Goal: Transaction & Acquisition: Book appointment/travel/reservation

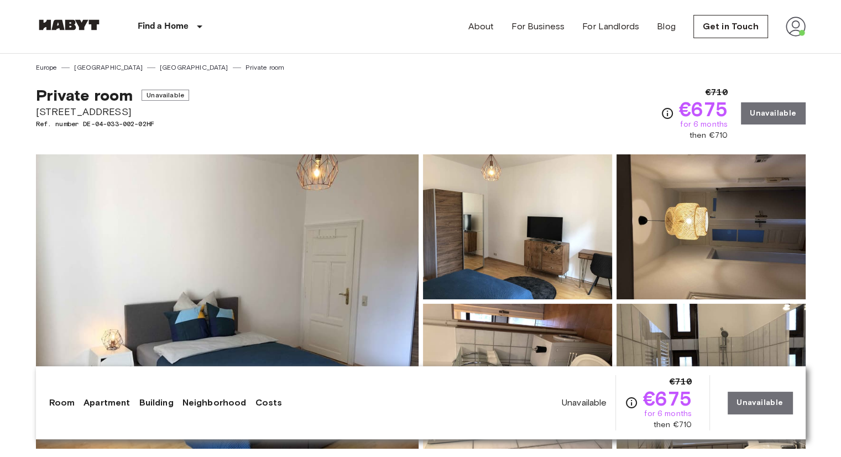
click at [230, 121] on div "Private room Unavailable [STREET_ADDRESS]. number DE-04-033-002-02HF €710 €675 …" at bounding box center [421, 106] width 770 height 69
click at [376, 33] on div "Find a Home [GEOGRAPHIC_DATA] [GEOGRAPHIC_DATA] [GEOGRAPHIC_DATA] [GEOGRAPHIC_D…" at bounding box center [421, 26] width 770 height 53
click at [329, 90] on div "Private room Unavailable [STREET_ADDRESS]. number DE-04-033-002-02HF €710 €675 …" at bounding box center [421, 106] width 770 height 69
click at [370, 112] on div "Private room Unavailable [STREET_ADDRESS]. number DE-04-033-002-02HF €710 €675 …" at bounding box center [421, 106] width 770 height 69
click at [394, 86] on div "Private room Unavailable [STREET_ADDRESS]. number DE-04-033-002-02HF €710 €675 …" at bounding box center [421, 106] width 770 height 69
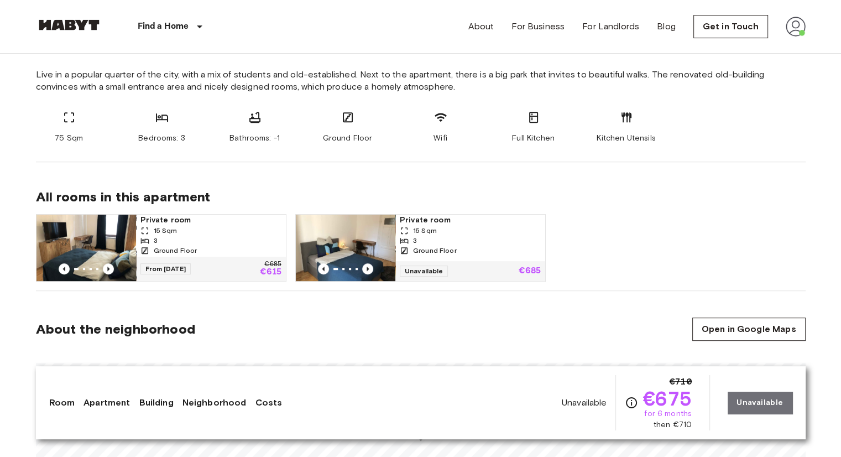
scroll to position [442, 0]
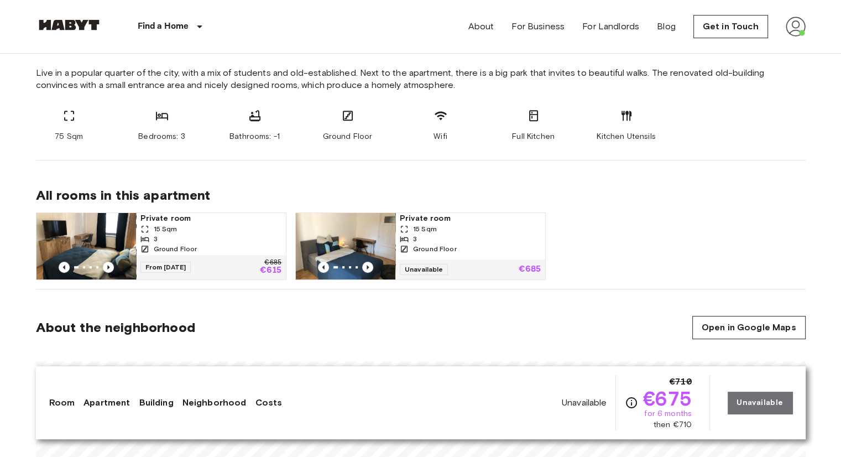
click at [284, 315] on section "About the neighborhood Open in Google Maps" at bounding box center [421, 415] width 770 height 252
click at [209, 255] on div "From [DATE] €685 €615" at bounding box center [211, 267] width 150 height 24
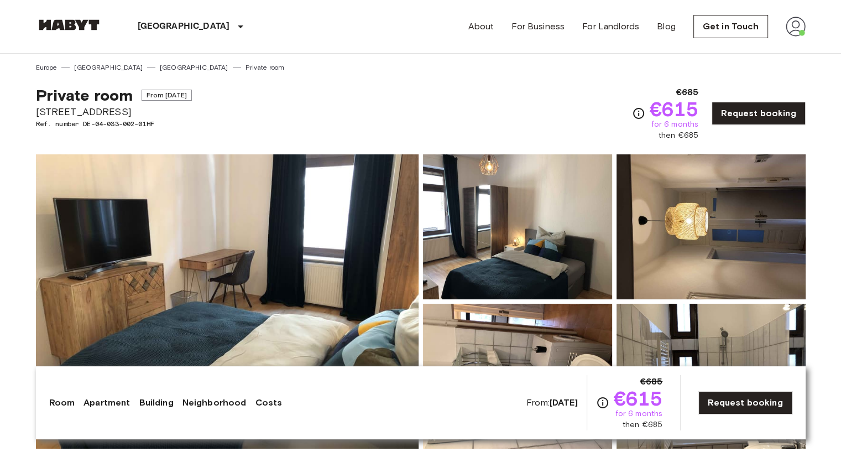
click at [151, 388] on div "Room Apartment Building Neighborhood Costs From: Nov 4 2025 €685 €615 for 6 mon…" at bounding box center [420, 402] width 743 height 55
